Goal: Check status: Check status

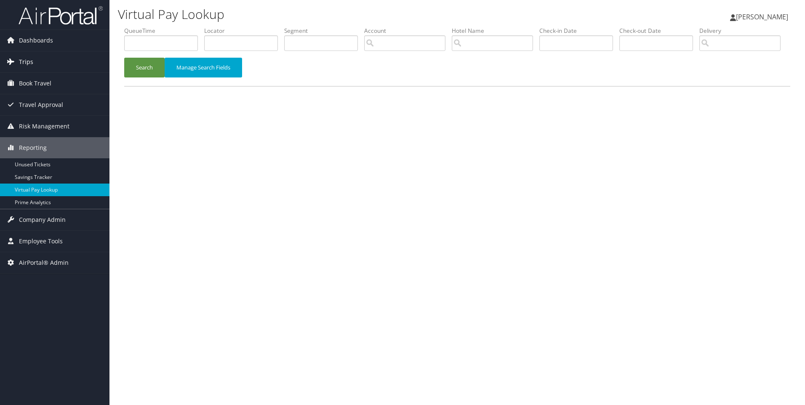
click at [19, 61] on span "Trips" at bounding box center [26, 61] width 14 height 21
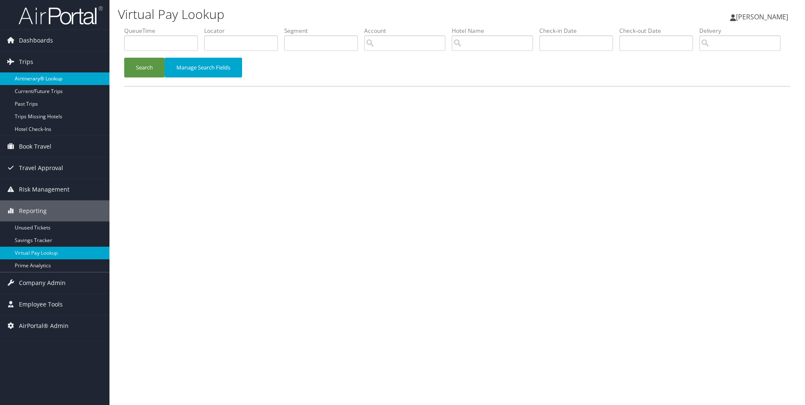
click at [29, 80] on link "Airtinerary® Lookup" at bounding box center [55, 78] width 110 height 13
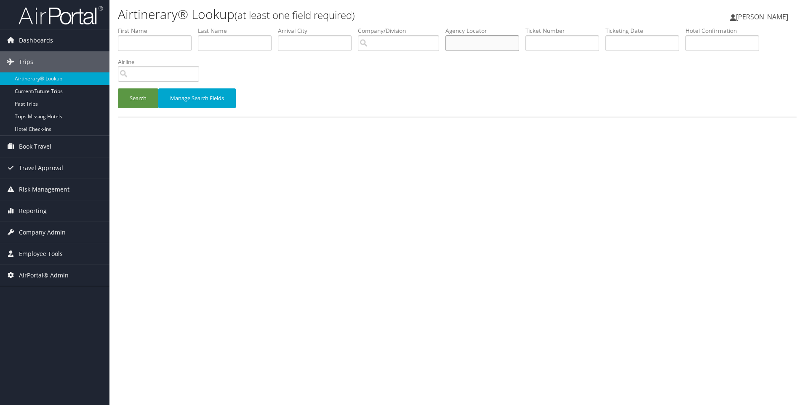
click at [474, 48] on input "text" at bounding box center [483, 43] width 74 height 16
paste input "DPJ0F2"
click at [118, 88] on button "Search" at bounding box center [138, 98] width 40 height 20
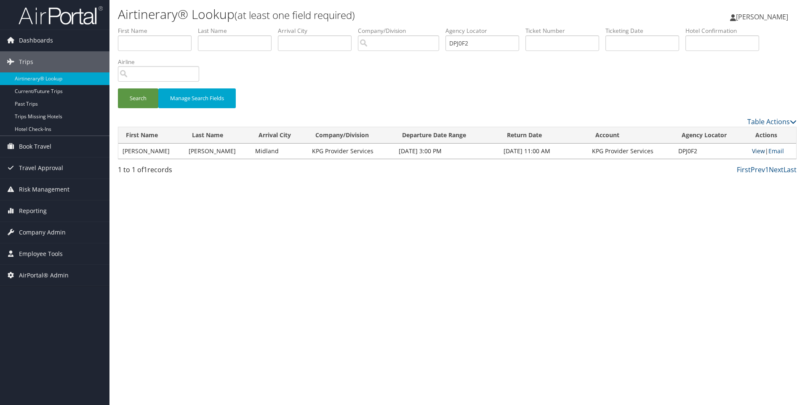
click at [755, 150] on link "View" at bounding box center [758, 151] width 13 height 8
click at [752, 154] on link "View" at bounding box center [758, 151] width 13 height 8
drag, startPoint x: 485, startPoint y: 46, endPoint x: 355, endPoint y: 43, distance: 129.8
click at [355, 27] on ul "First Name Last Name Departure City Arrival City Company/Division Airport/City …" at bounding box center [457, 27] width 679 height 0
paste input "HZLR"
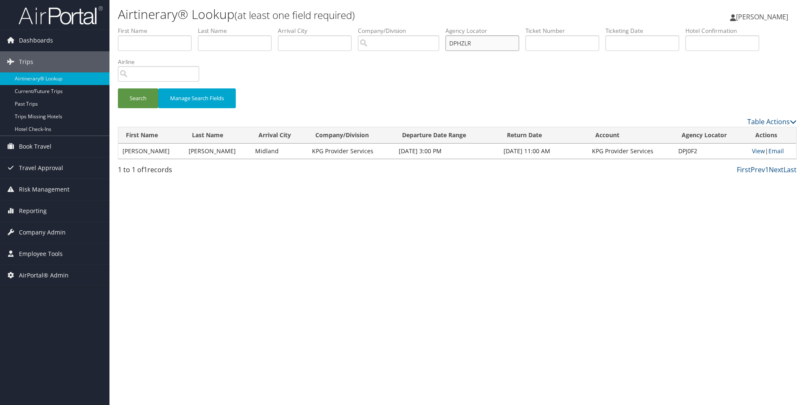
type input "DPHZLR"
click at [118, 88] on button "Search" at bounding box center [138, 98] width 40 height 20
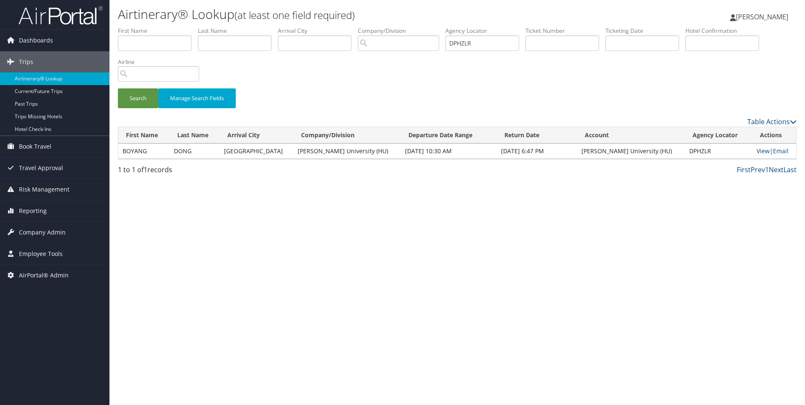
click at [757, 152] on link "View" at bounding box center [763, 151] width 13 height 8
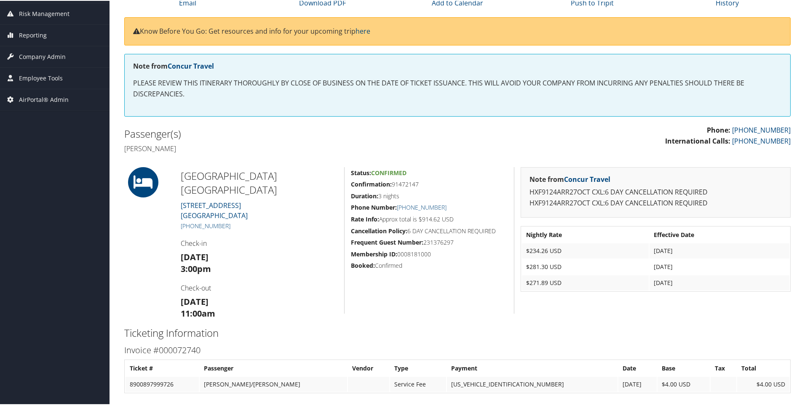
scroll to position [128, 0]
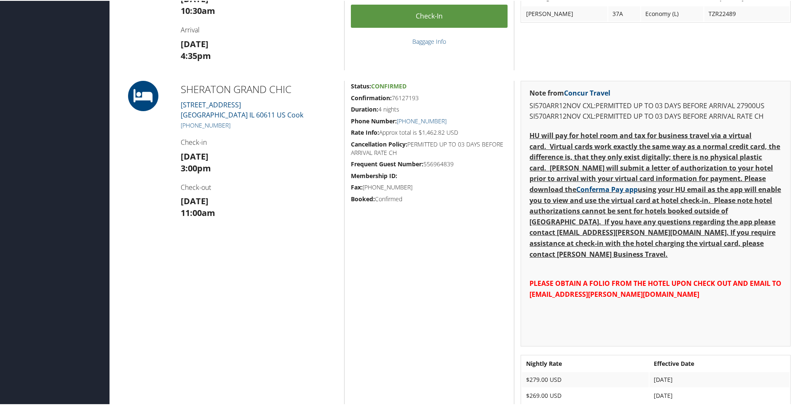
scroll to position [422, 0]
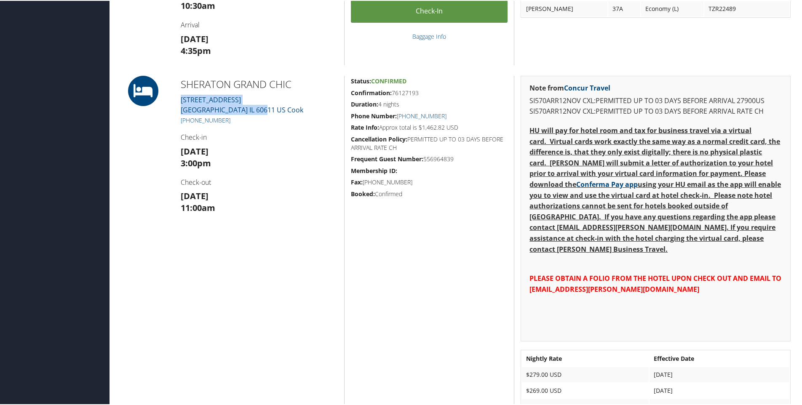
drag, startPoint x: 291, startPoint y: 111, endPoint x: 179, endPoint y: 99, distance: 111.8
click at [179, 99] on div "SHERATON GRAND CHIC [STREET_ADDRESS] Cook [PHONE_NUMBER] Check-in [DATE] 3:00pm…" at bounding box center [259, 257] width 170 height 364
copy link "[STREET_ADDRESS] Cook"
